Goal: Transaction & Acquisition: Purchase product/service

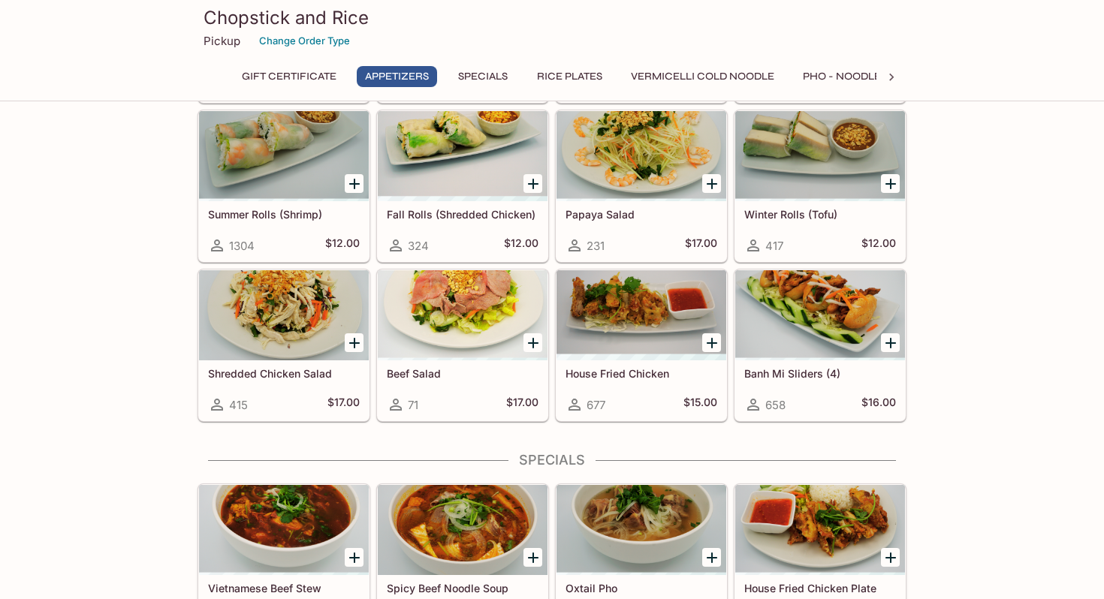
scroll to position [339, 0]
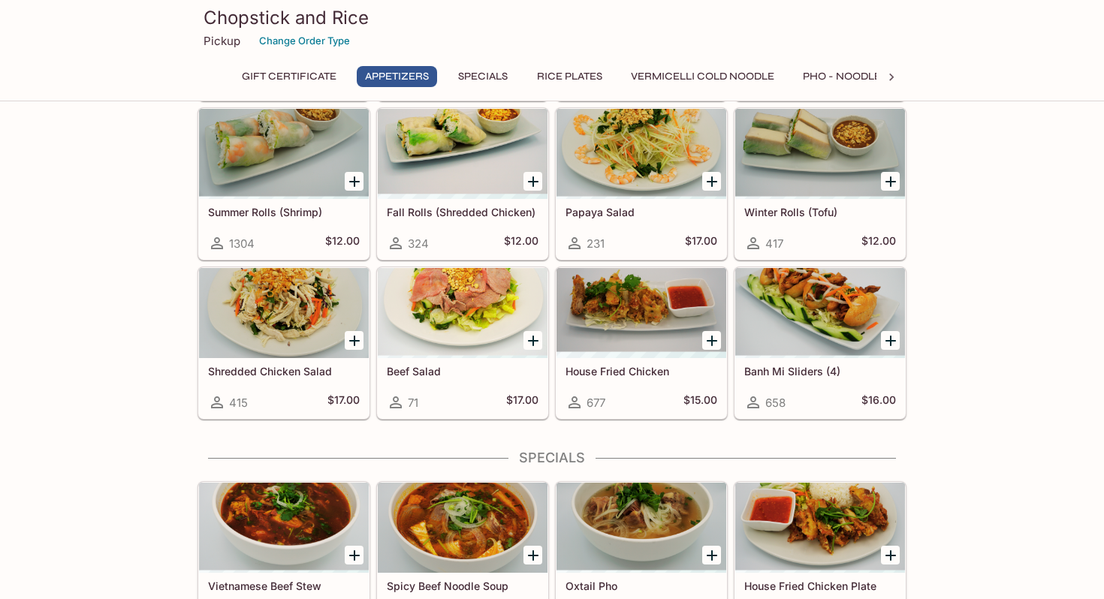
click at [849, 295] on div at bounding box center [820, 313] width 170 height 90
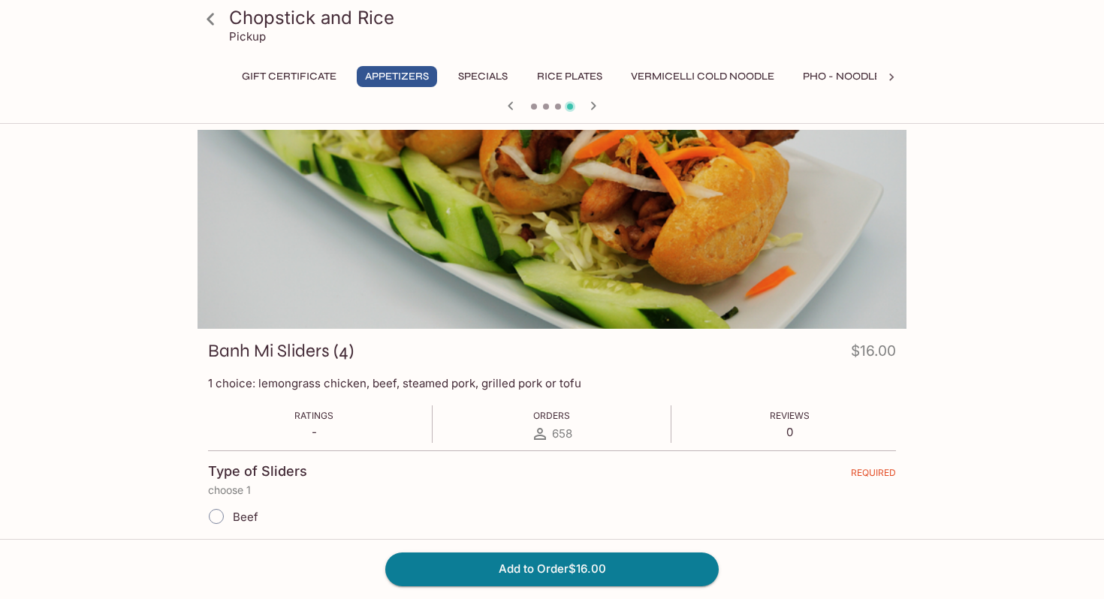
scroll to position [194, 0]
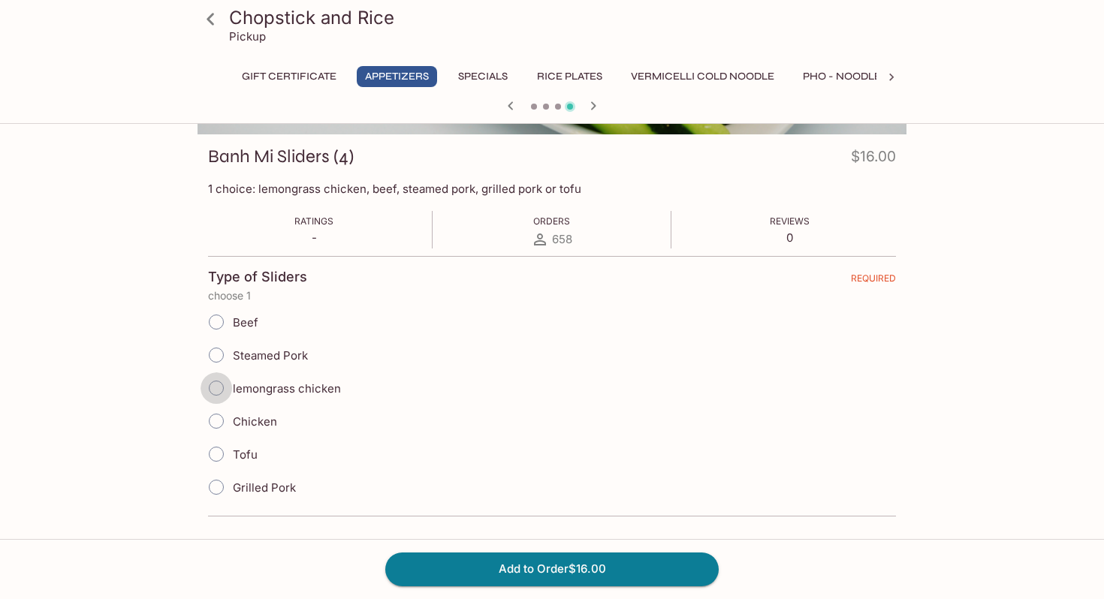
click at [218, 392] on input "lemongrass chicken" at bounding box center [216, 388] width 32 height 32
radio input "true"
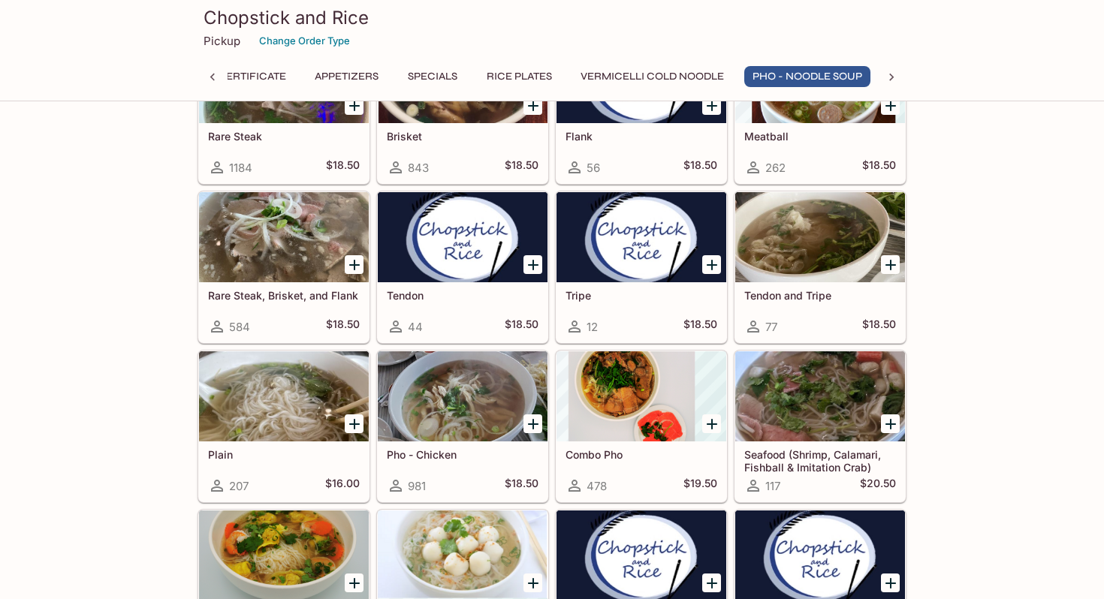
scroll to position [1949, 0]
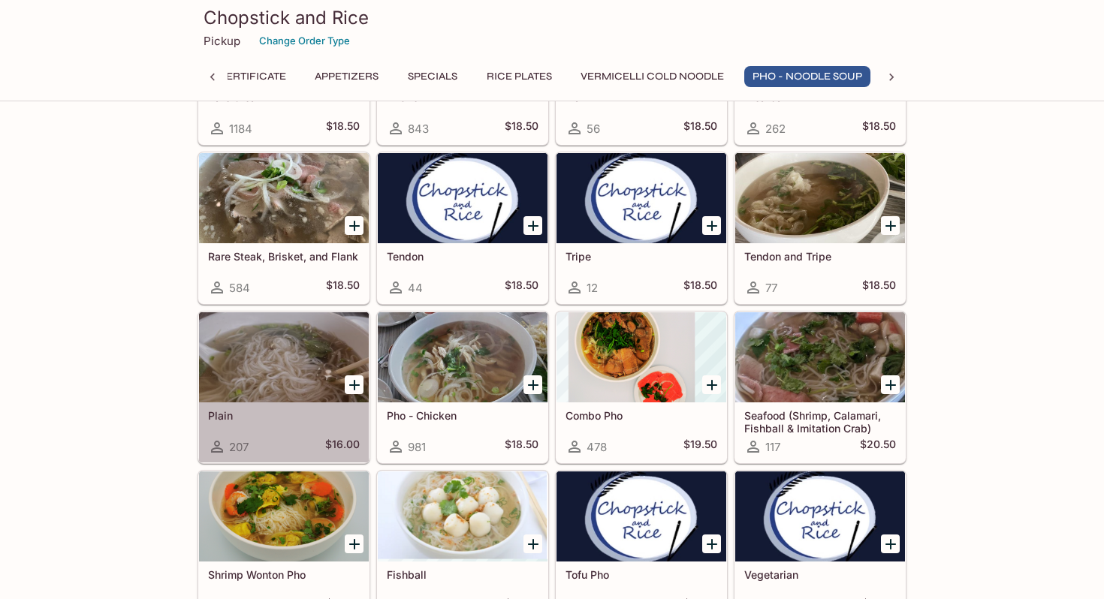
click at [274, 360] on div at bounding box center [284, 357] width 170 height 90
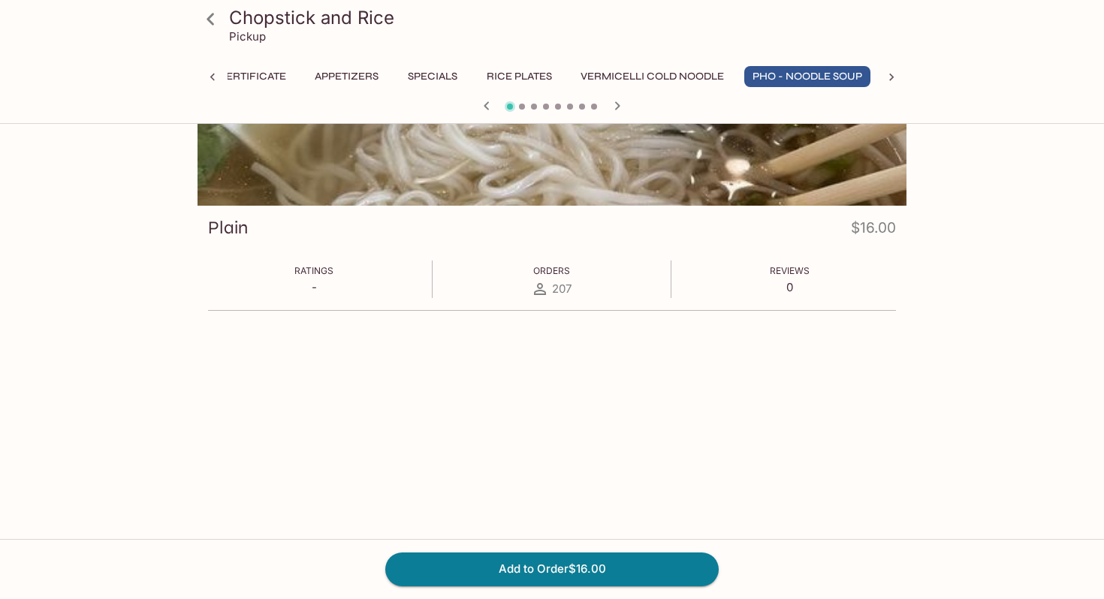
scroll to position [130, 0]
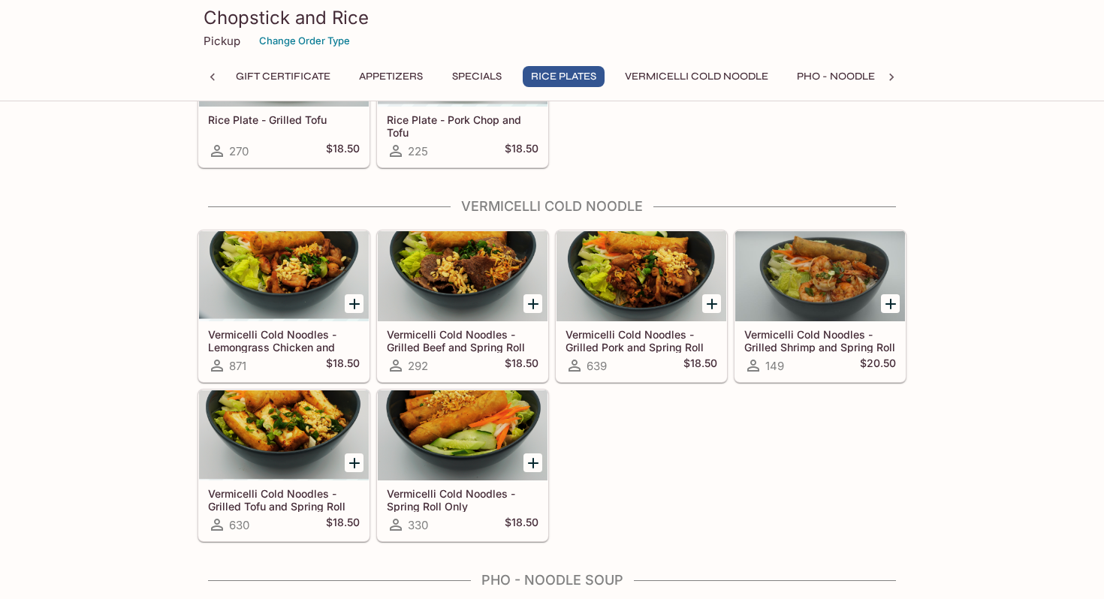
scroll to position [1355, 0]
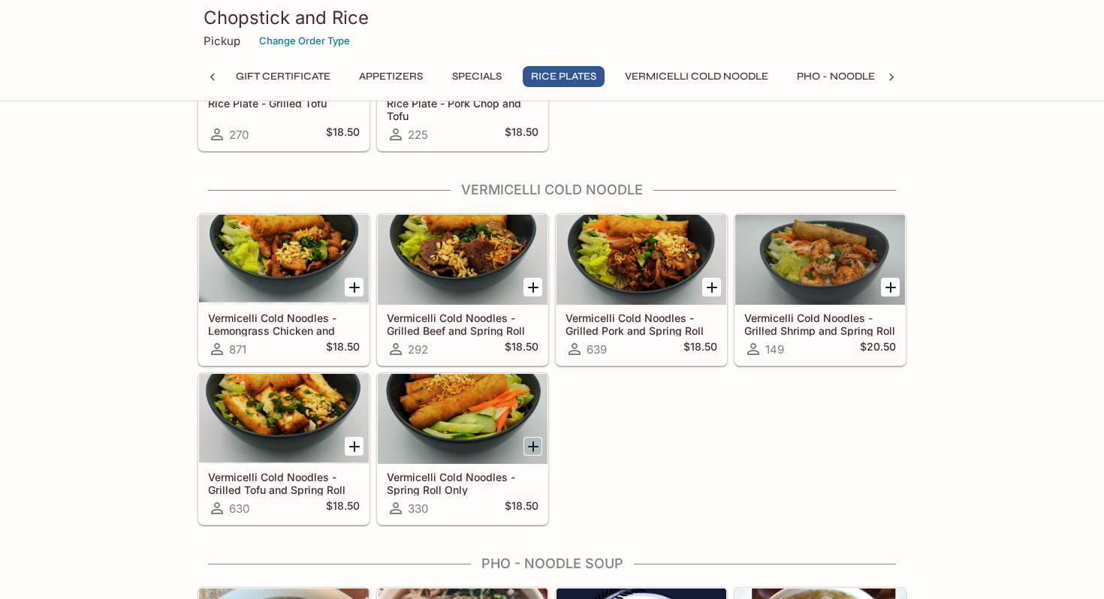
click at [531, 444] on icon "Add Vermicelli Cold Noodles - Spring Roll Only" at bounding box center [533, 447] width 18 height 18
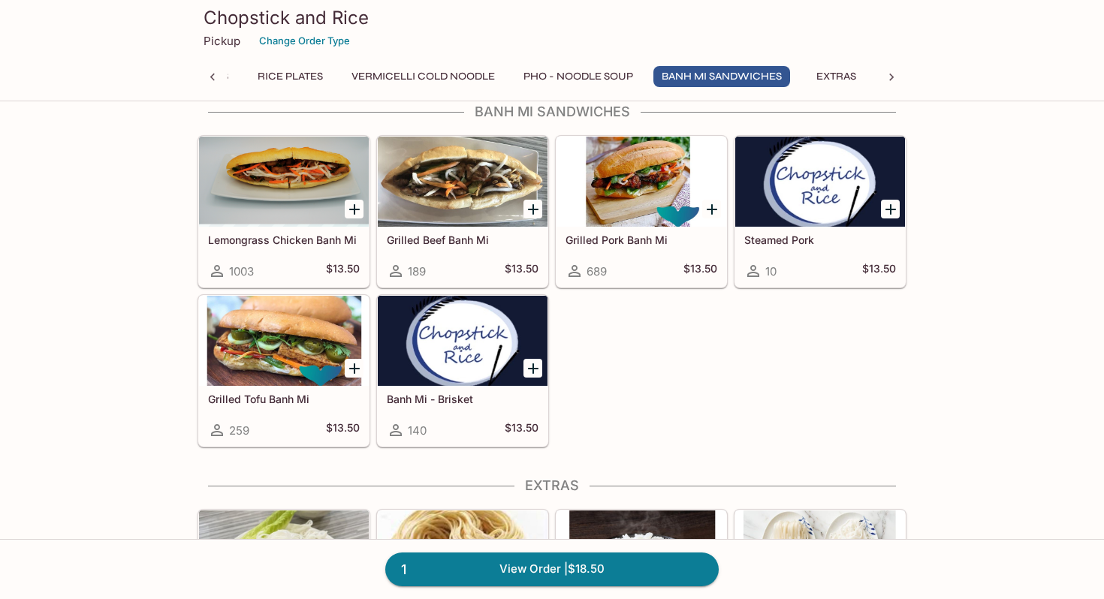
scroll to position [2639, 0]
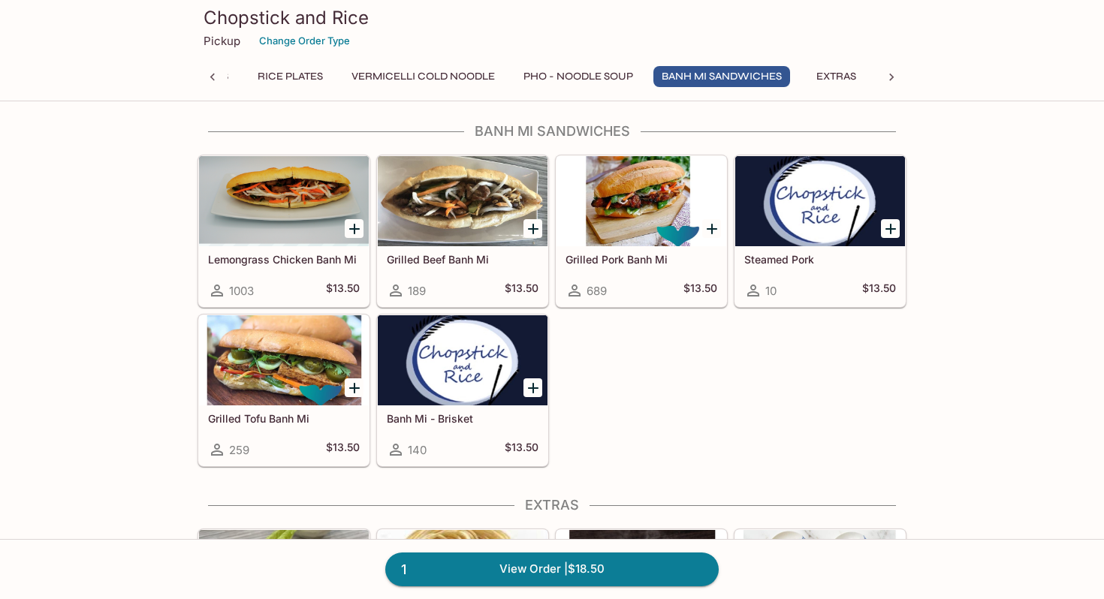
click at [529, 384] on icon "Add Banh Mi - Brisket" at bounding box center [533, 388] width 18 height 18
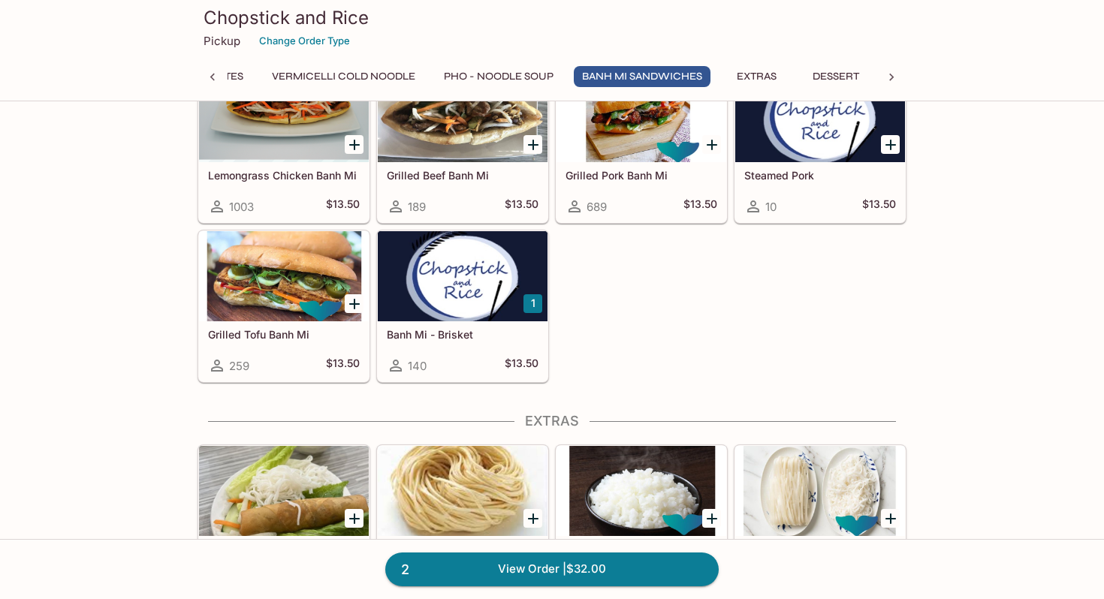
scroll to position [2721, 0]
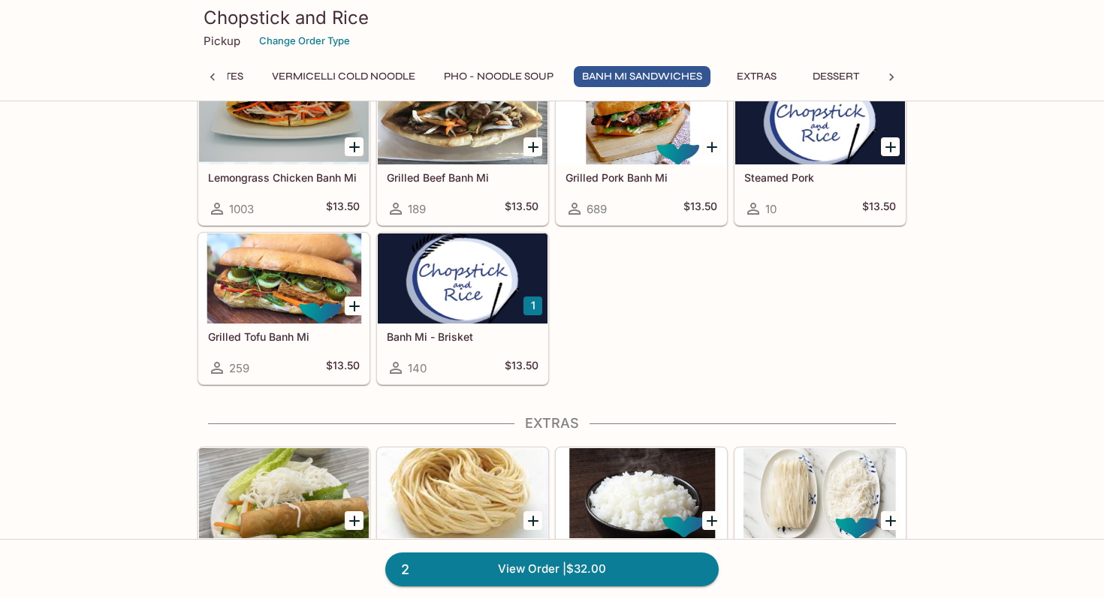
click at [525, 302] on button "1" at bounding box center [532, 306] width 19 height 19
click at [538, 309] on button "2" at bounding box center [532, 306] width 19 height 19
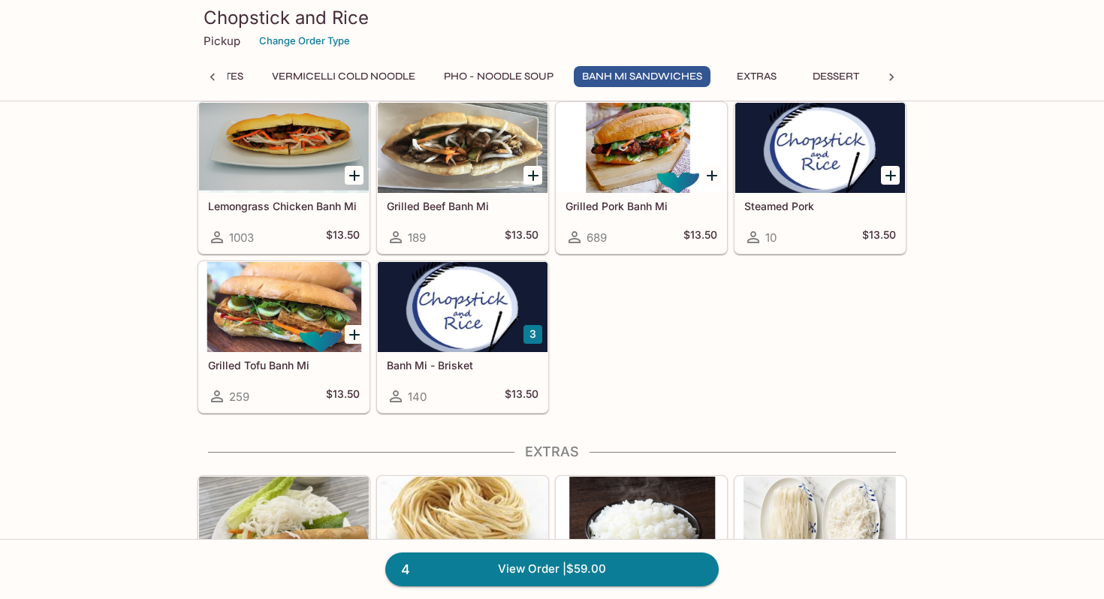
scroll to position [2680, 0]
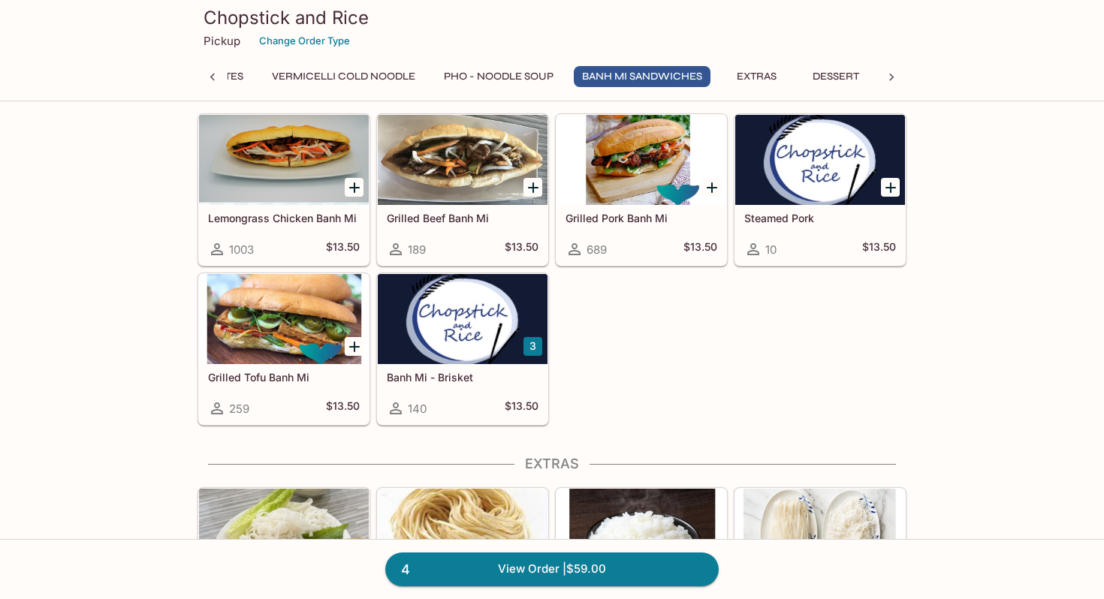
click at [356, 188] on icon "Add Lemongrass Chicken Banh Mi" at bounding box center [354, 188] width 18 height 18
click at [522, 580] on link "5 View Order | $72.50" at bounding box center [551, 569] width 333 height 33
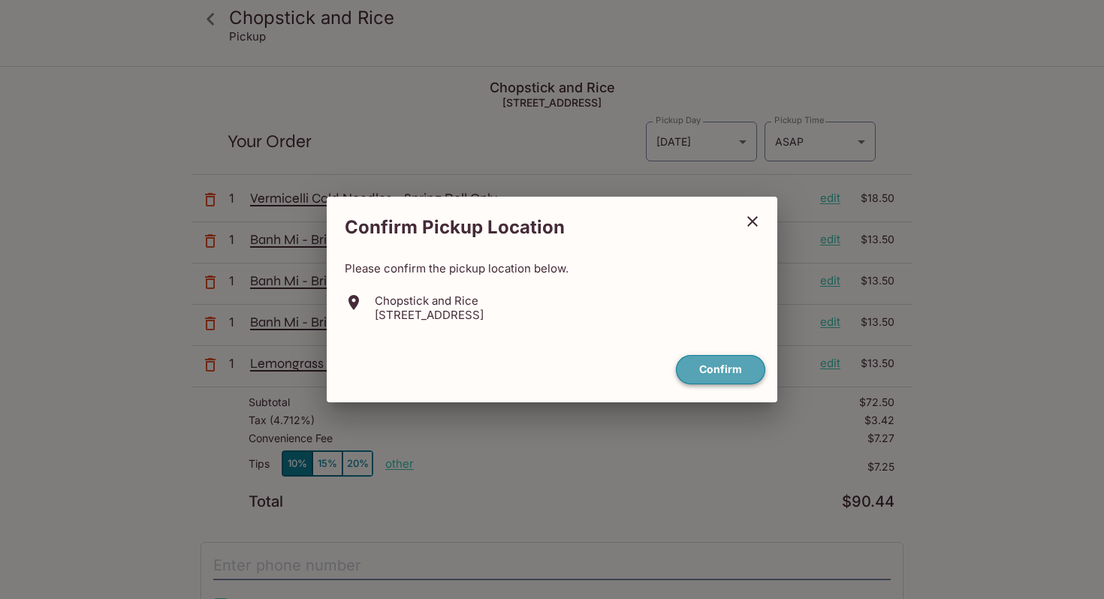
click at [728, 363] on button "Confirm" at bounding box center [720, 369] width 89 height 29
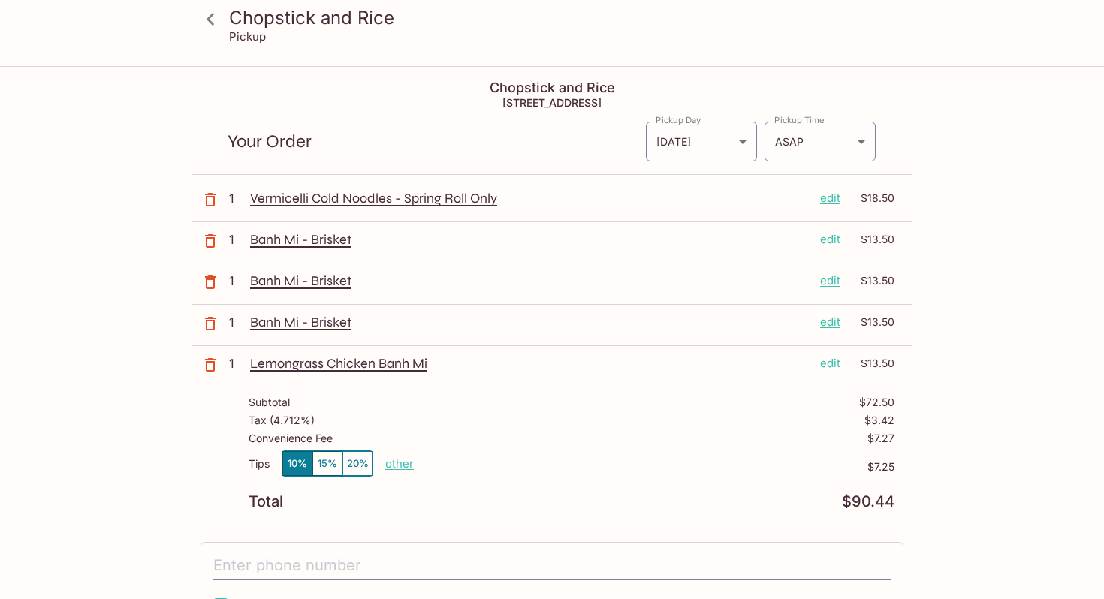
click at [207, 368] on icon "button" at bounding box center [210, 365] width 18 height 18
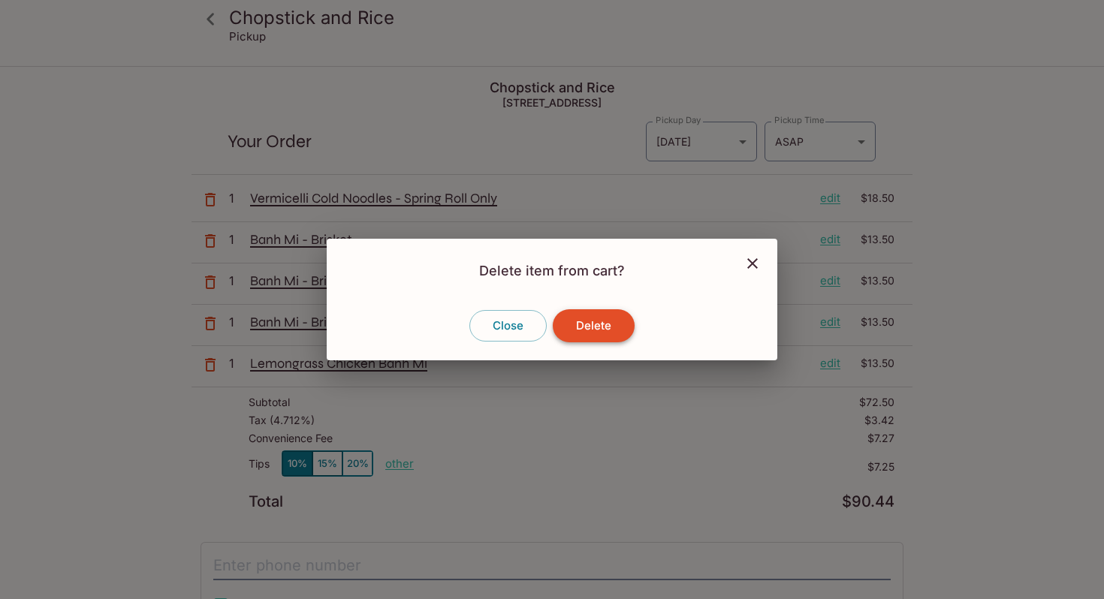
click at [565, 319] on button "Delete" at bounding box center [594, 325] width 82 height 33
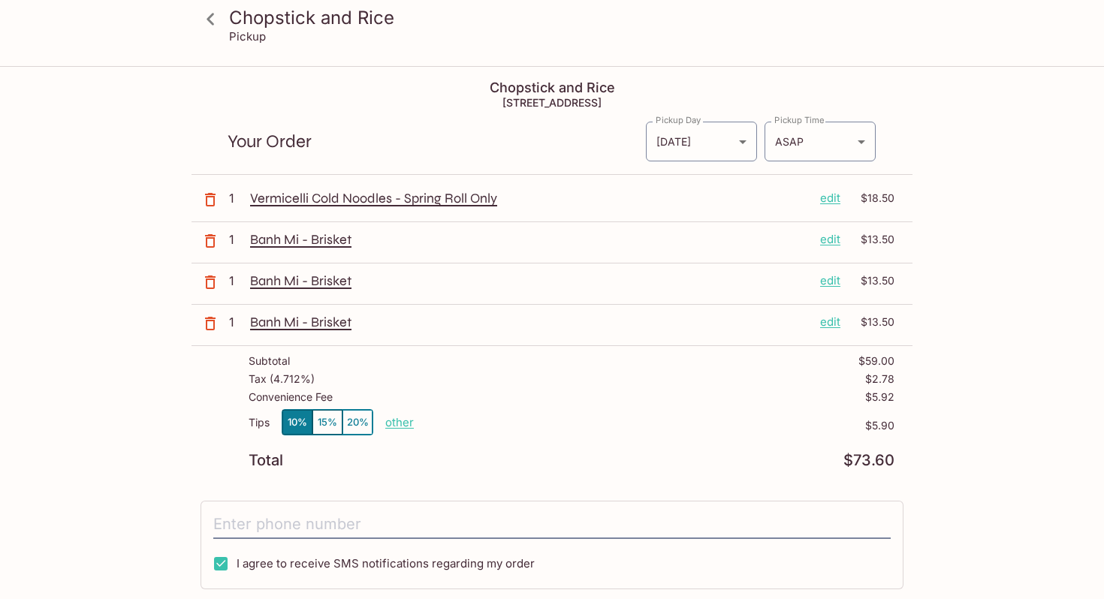
click at [210, 276] on icon "button" at bounding box center [210, 283] width 11 height 14
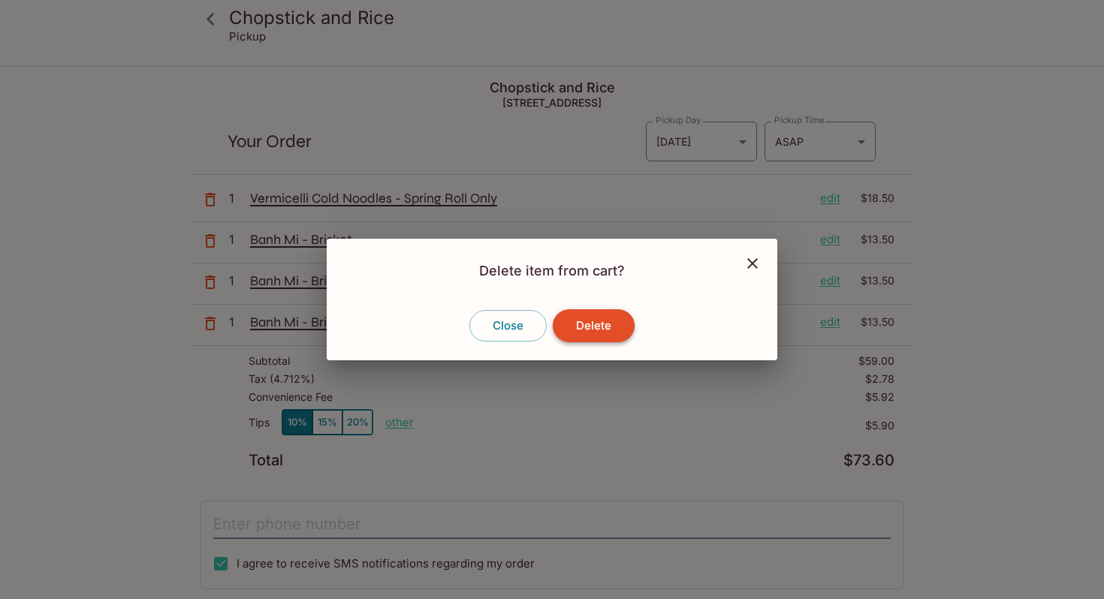
click at [608, 323] on button "Delete" at bounding box center [594, 325] width 82 height 33
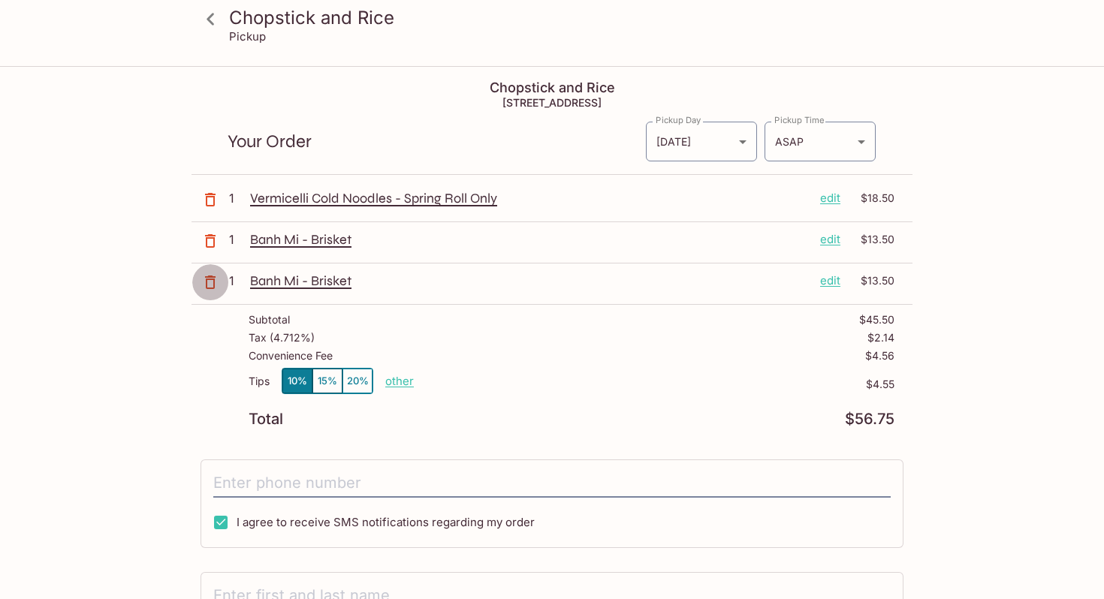
click at [212, 281] on icon "button" at bounding box center [210, 282] width 18 height 18
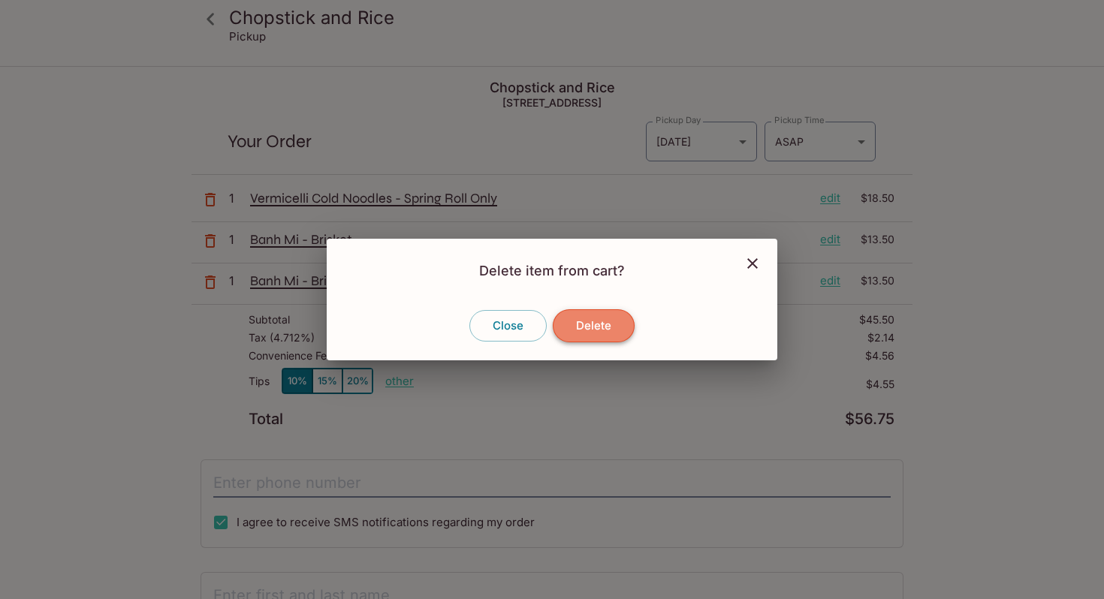
click at [601, 321] on button "Delete" at bounding box center [594, 325] width 82 height 33
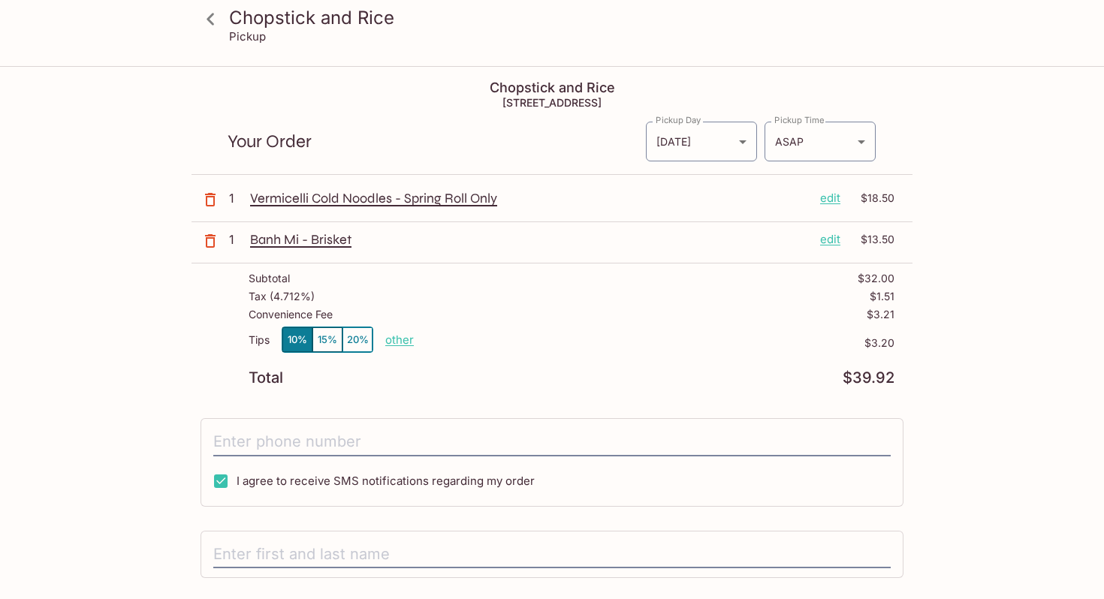
click at [389, 344] on p "other" at bounding box center [399, 340] width 29 height 14
drag, startPoint x: 488, startPoint y: 339, endPoint x: 584, endPoint y: 340, distance: 96.1
click at [584, 340] on div "Tips 10% 15% 20% Done 3.20 $3.20" at bounding box center [572, 349] width 646 height 44
type input "0.00"
click at [584, 340] on p "$3.20" at bounding box center [706, 343] width 378 height 12
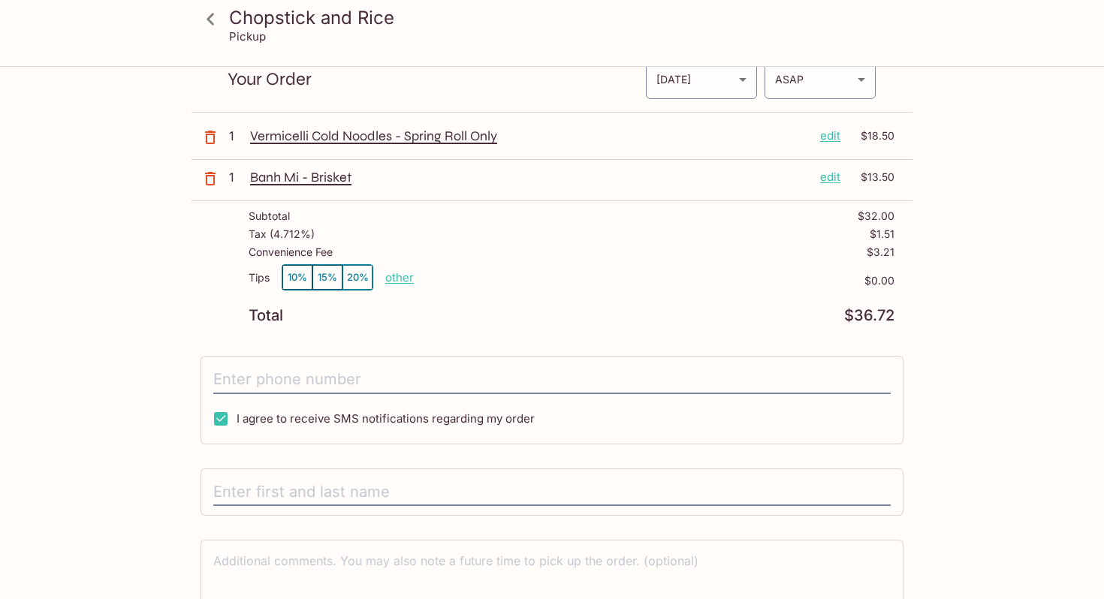
scroll to position [118, 0]
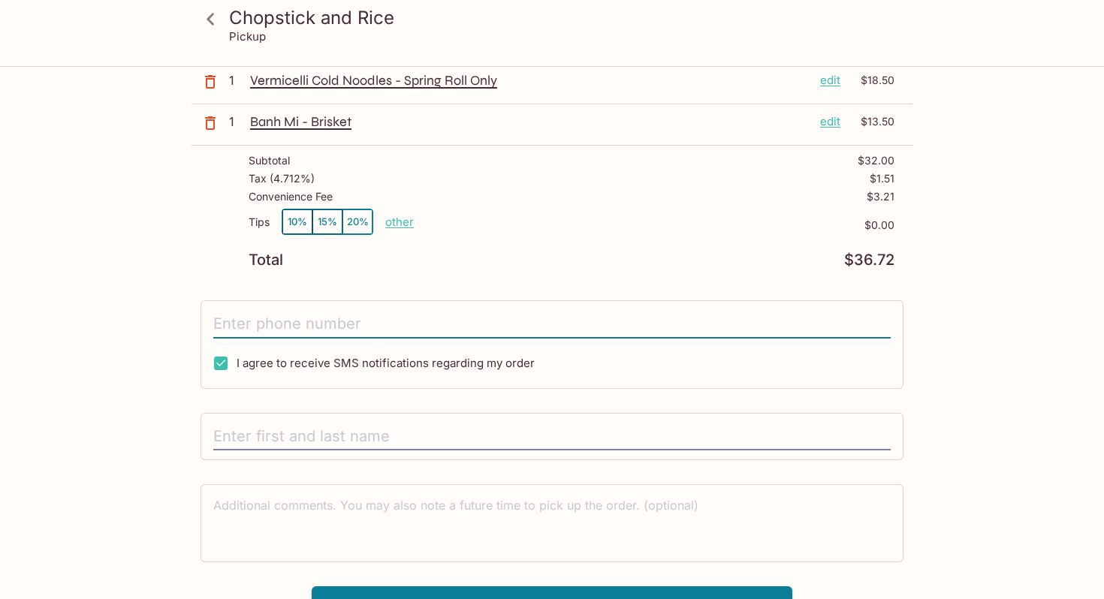
click at [355, 319] on input "tel" at bounding box center [551, 324] width 677 height 29
type input "[PHONE_NUMBER]"
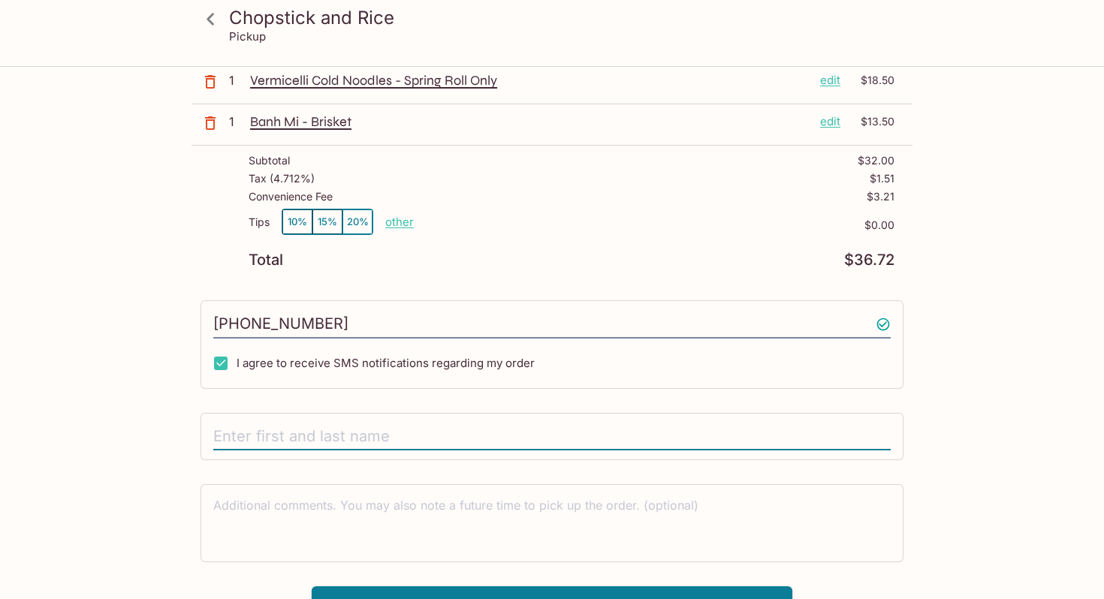
click at [252, 428] on input "text" at bounding box center [551, 437] width 677 height 29
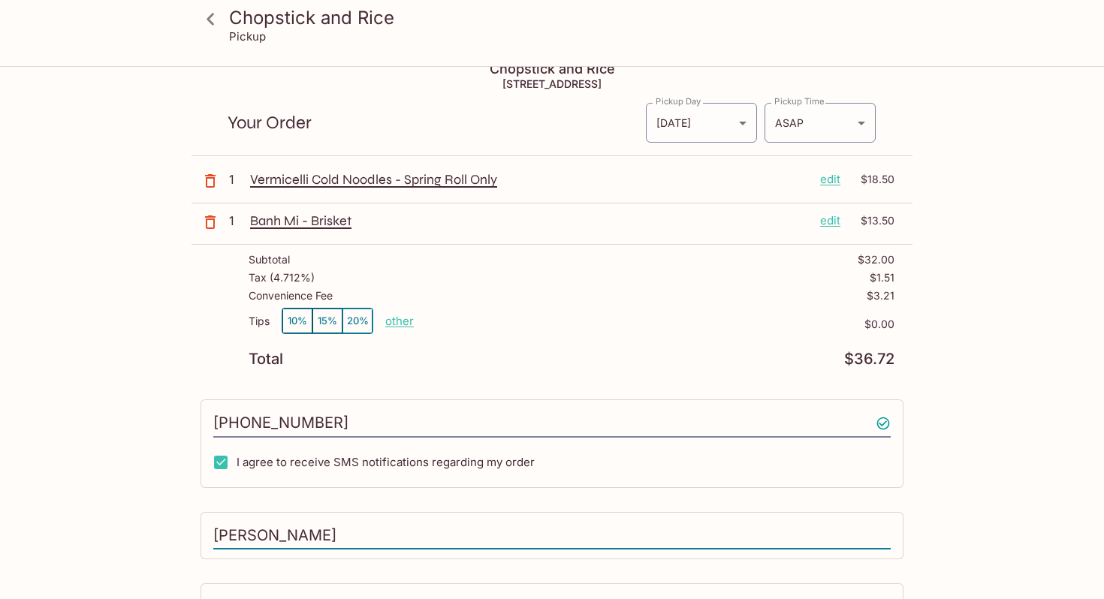
scroll to position [0, 0]
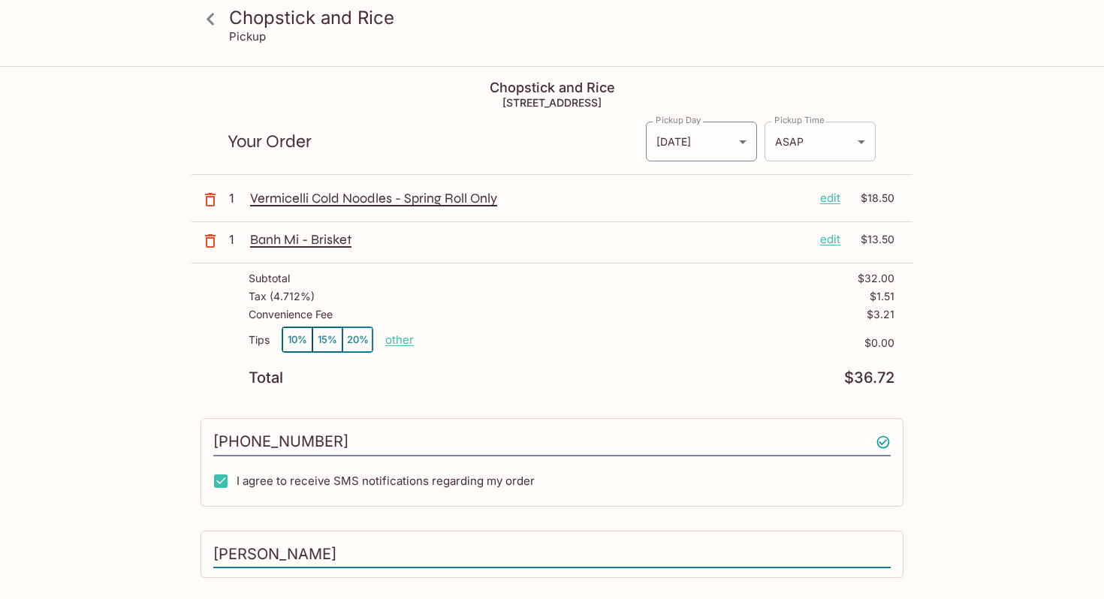
type input "[PERSON_NAME]"
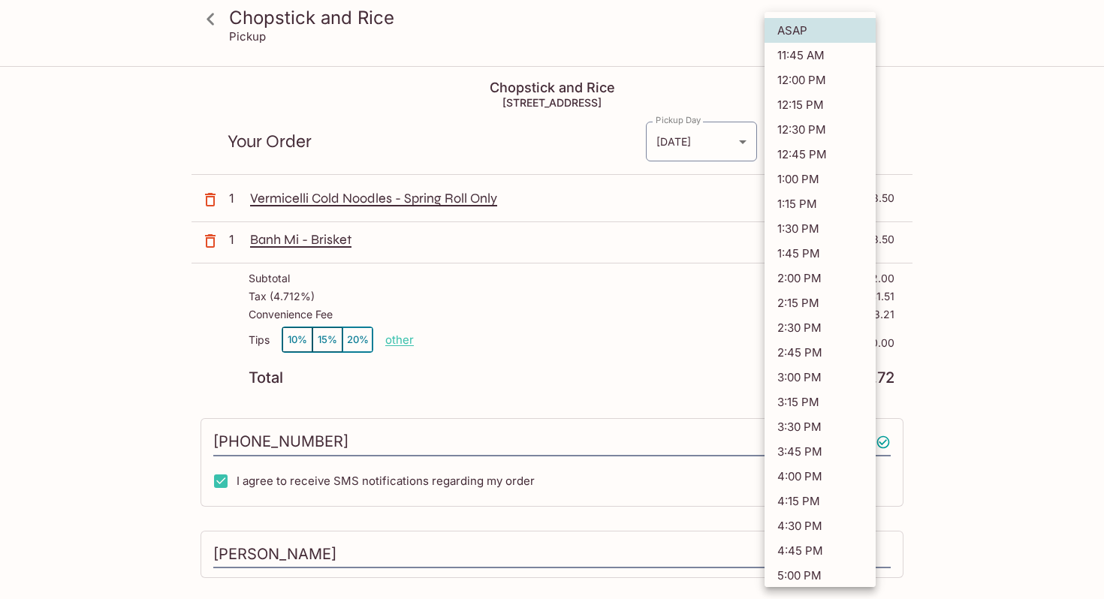
click at [844, 136] on body "Chopstick and Rice Pickup Chopstick and Rice [STREET_ADDRESS] Your Order Pickup…" at bounding box center [552, 367] width 1104 height 599
click at [844, 50] on li "11:45 AM" at bounding box center [819, 55] width 111 height 25
type input "[DATE]T21:45:24.000000Z"
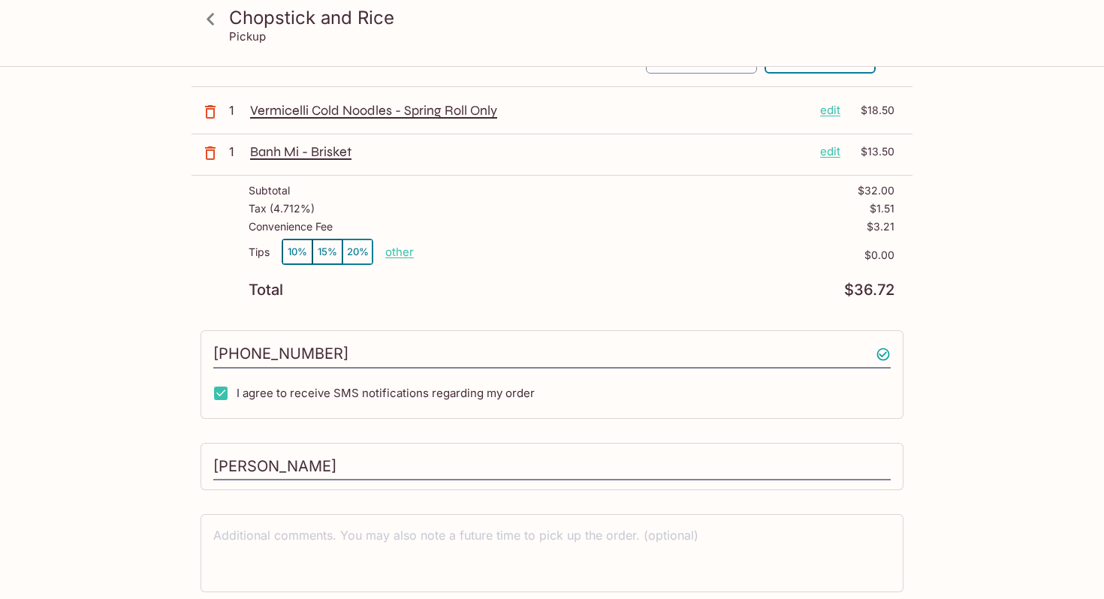
scroll to position [143, 0]
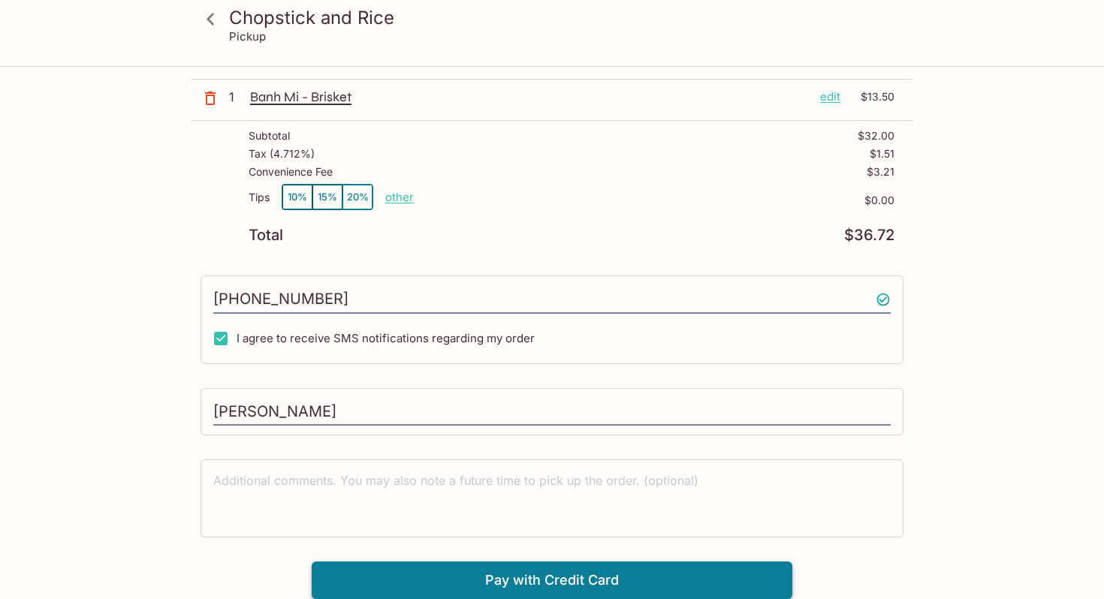
click at [487, 573] on button "Pay with Credit Card" at bounding box center [552, 581] width 481 height 38
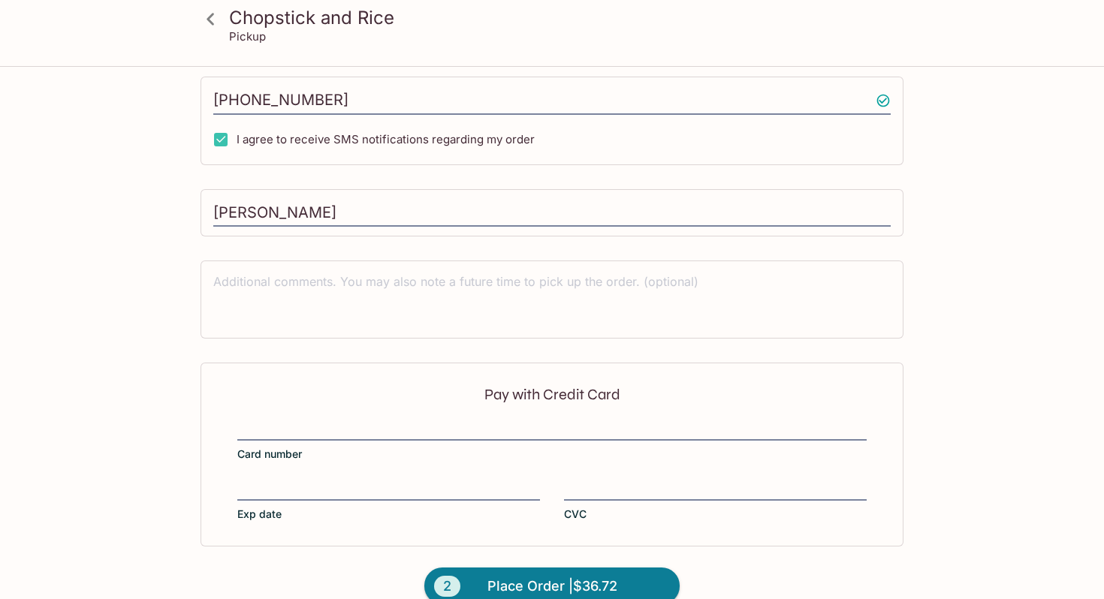
scroll to position [368, 0]
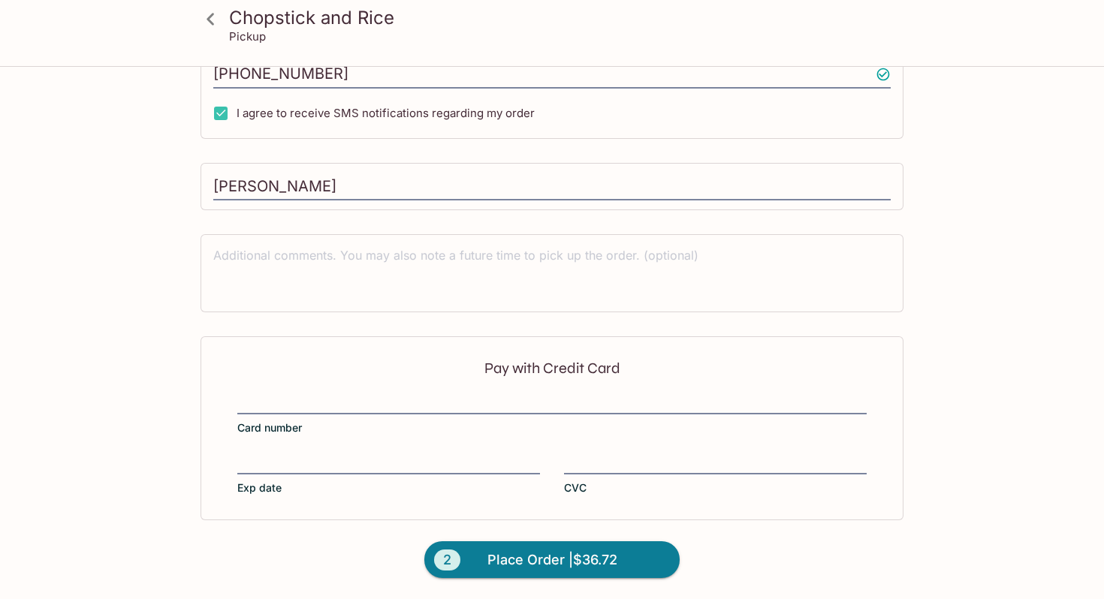
click at [258, 454] on div at bounding box center [388, 464] width 303 height 21
click at [258, 454] on input "Exp date" at bounding box center [388, 454] width 303 height 1
click at [565, 567] on span "Place Order | $36.72" at bounding box center [552, 560] width 130 height 24
